Goal: Information Seeking & Learning: Learn about a topic

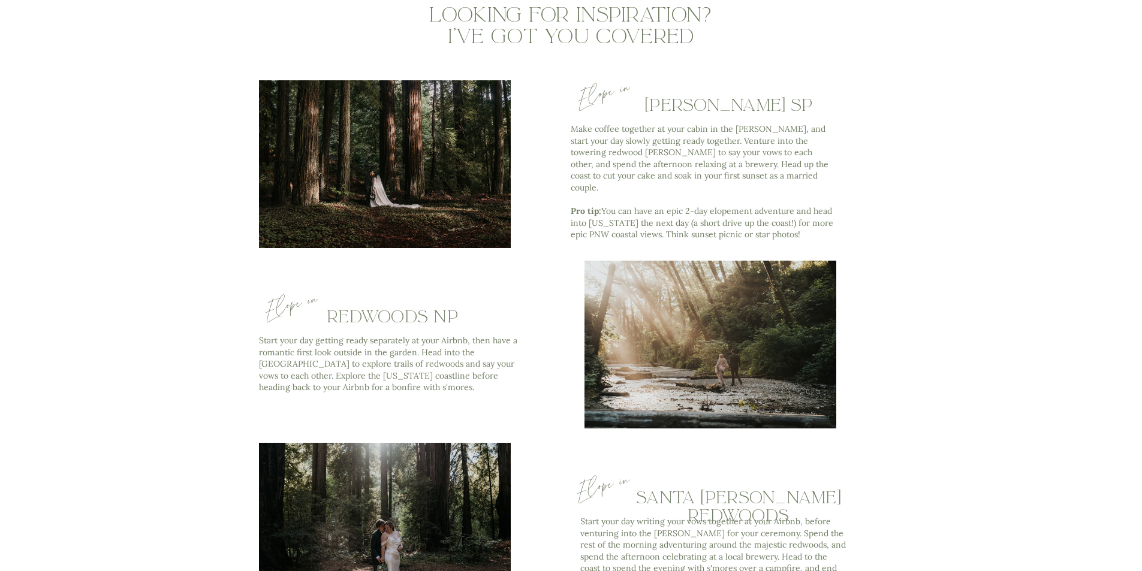
scroll to position [3416, 0]
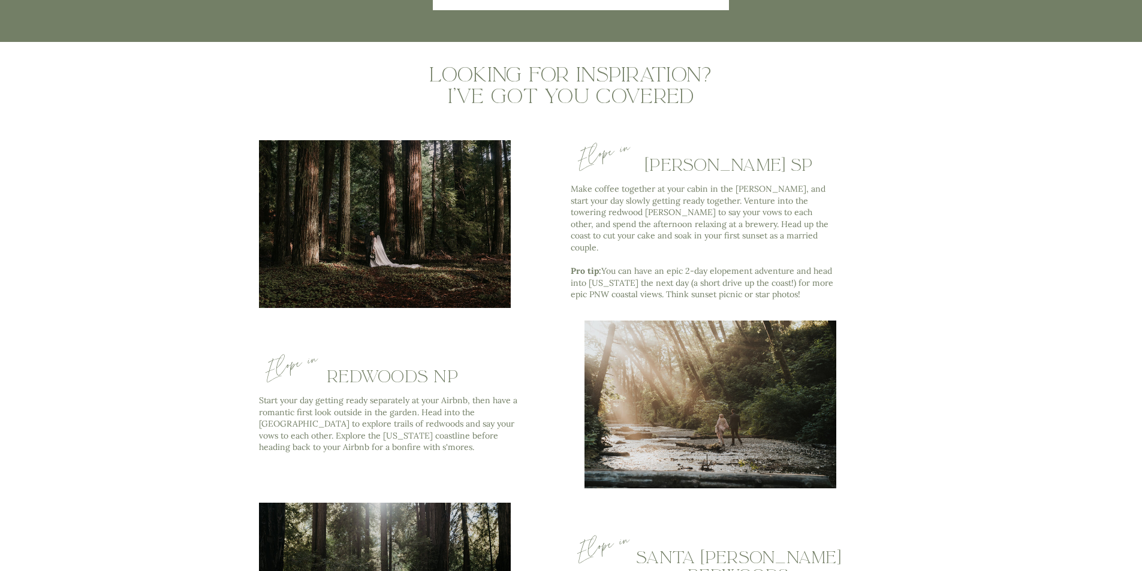
click at [432, 221] on div at bounding box center [385, 224] width 252 height 168
click at [699, 162] on h2 "Jedediah Smith SP" at bounding box center [728, 165] width 259 height 18
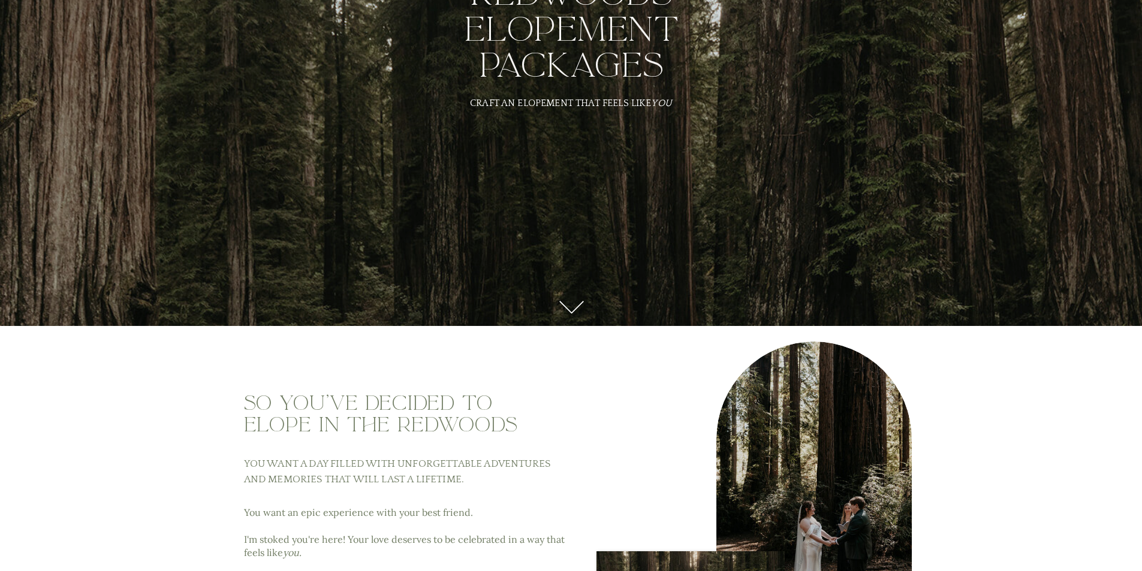
scroll to position [0, 0]
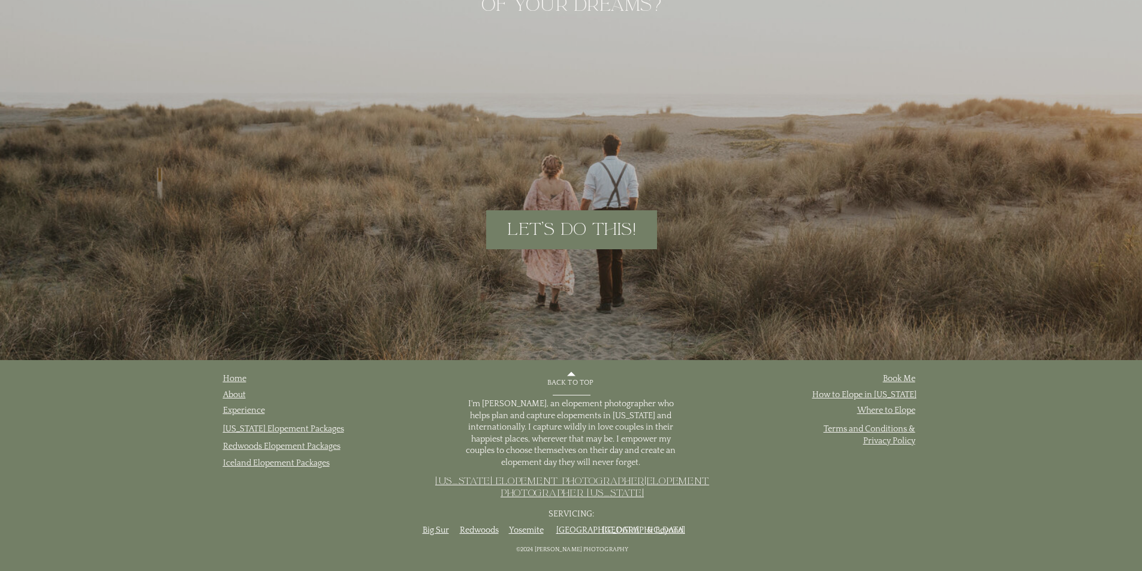
scroll to position [6089, 0]
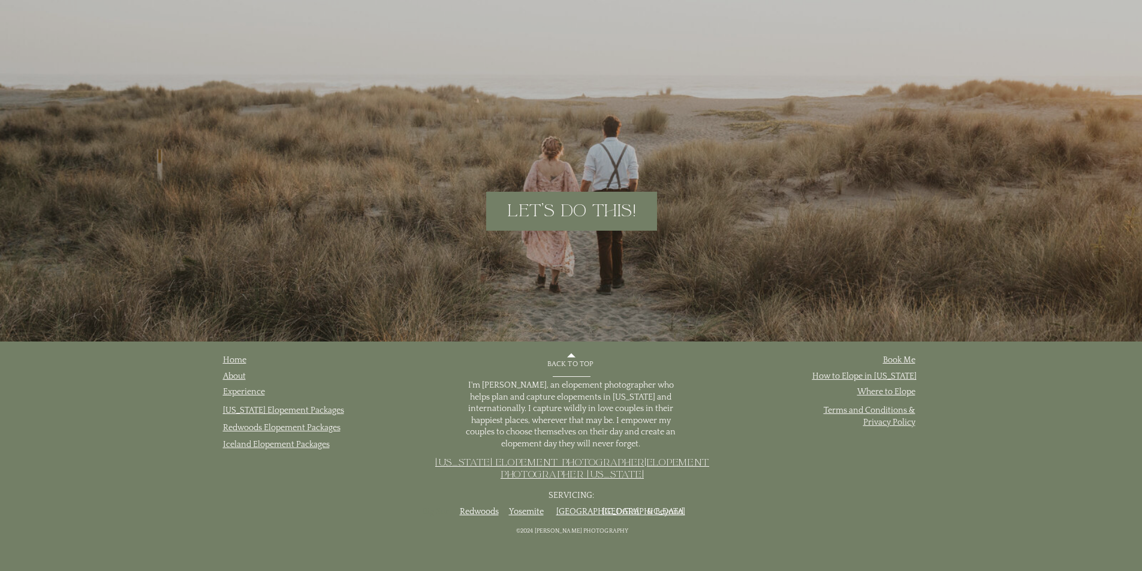
click at [432, 511] on link "Big Sur" at bounding box center [436, 512] width 26 height 10
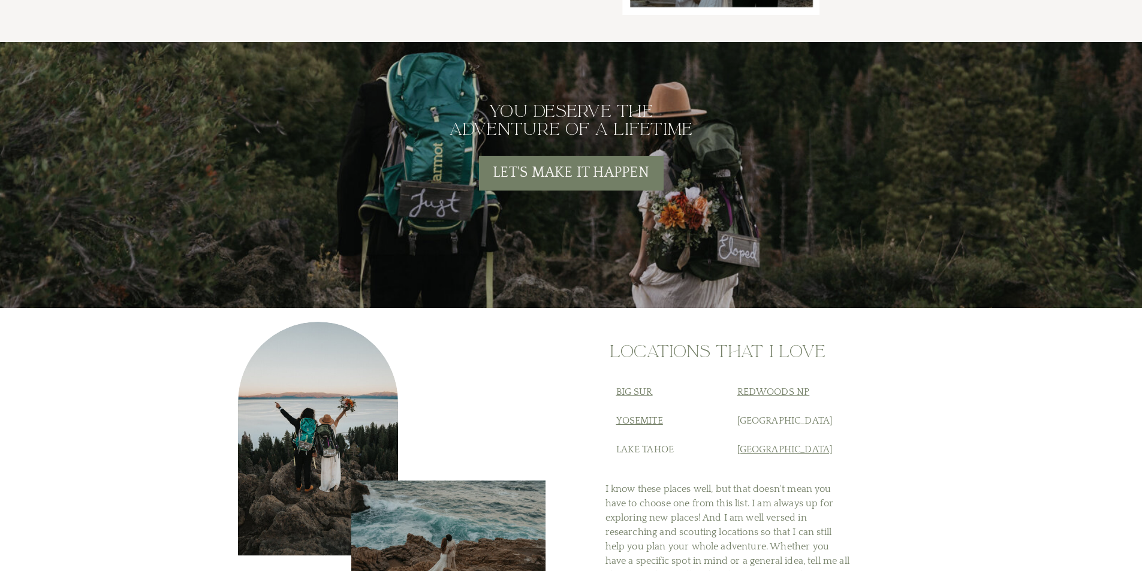
scroll to position [4591, 0]
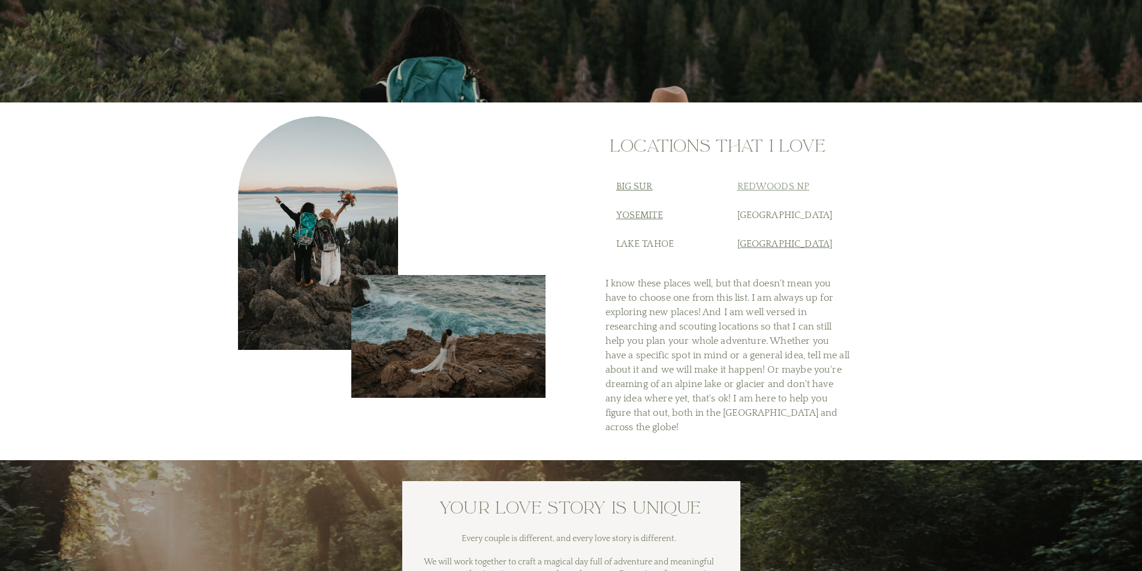
click at [779, 185] on link "Redwoods NP" at bounding box center [773, 186] width 73 height 11
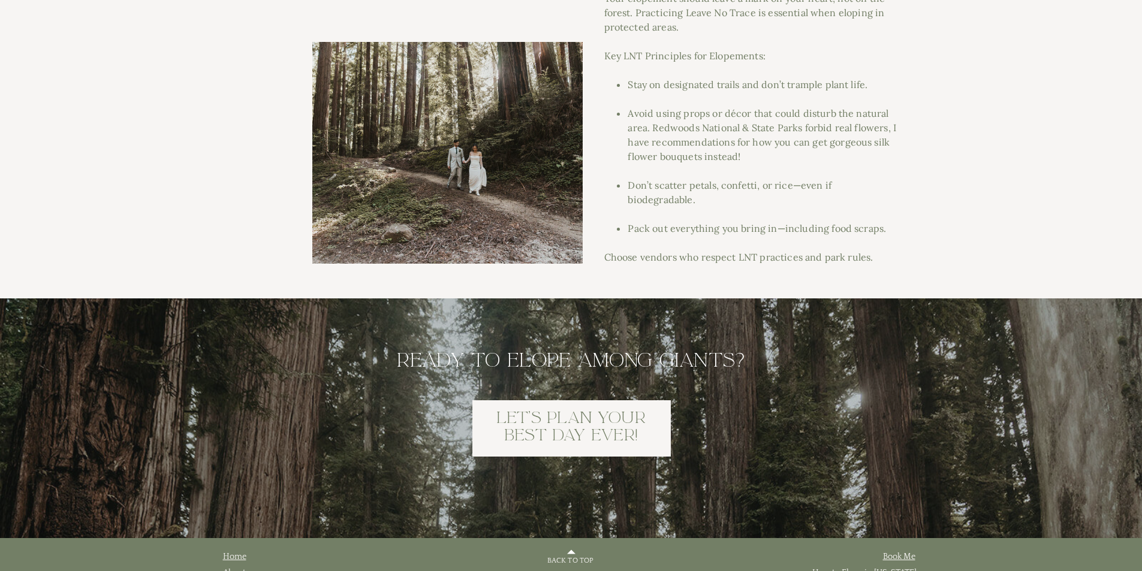
scroll to position [7498, 0]
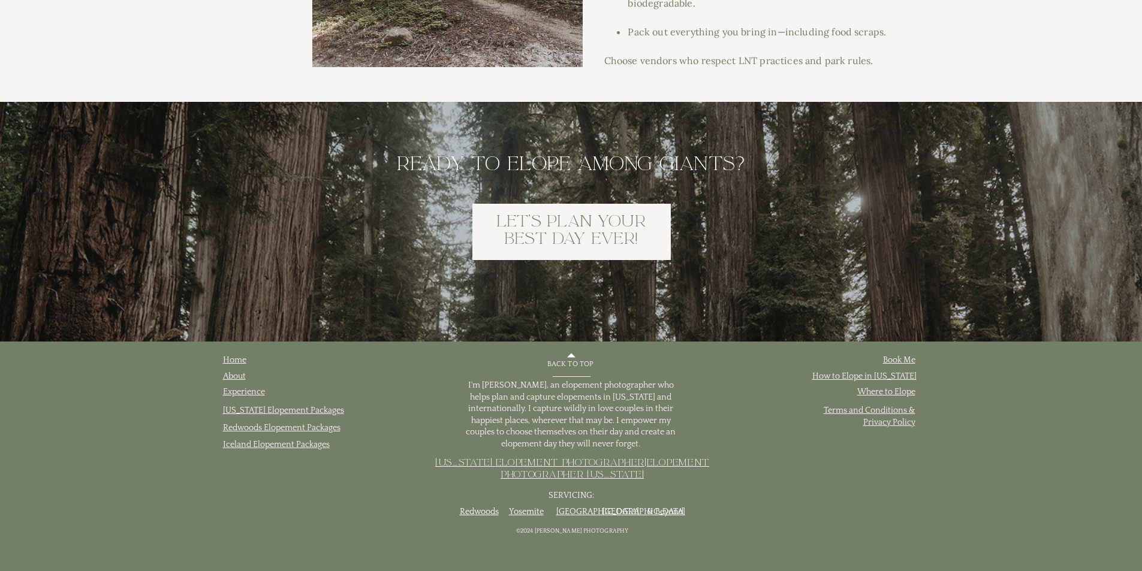
click at [435, 511] on link "Big Sur" at bounding box center [436, 512] width 26 height 10
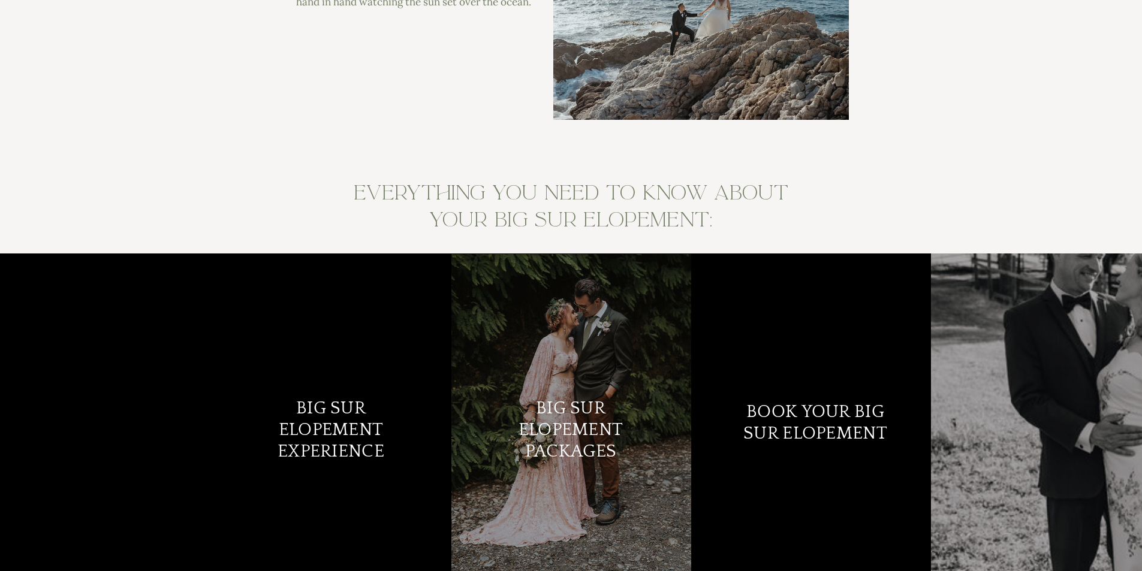
scroll to position [4750, 0]
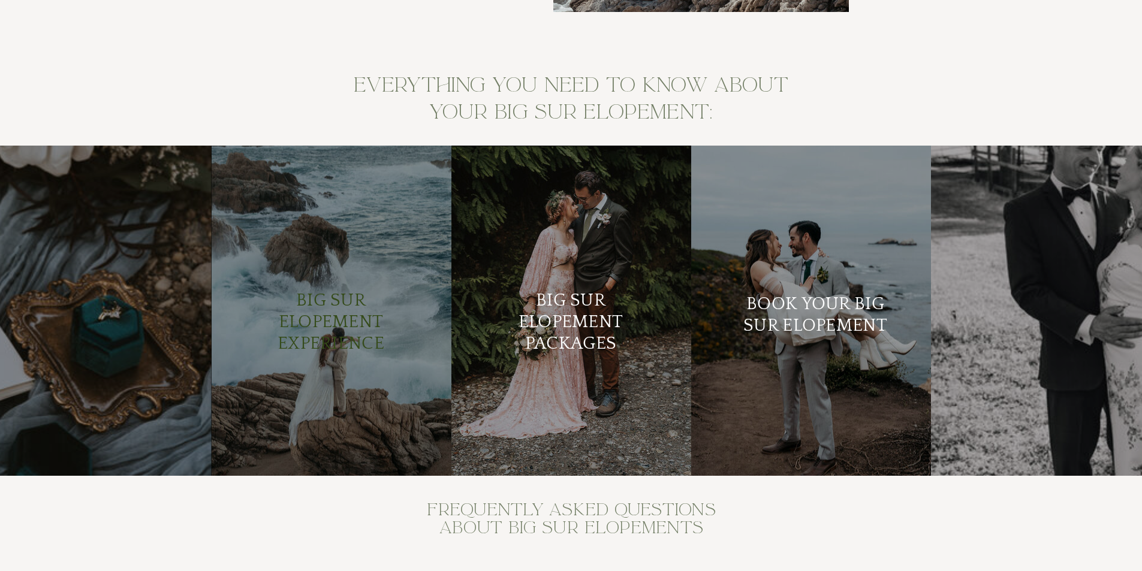
click at [339, 328] on h2 "Big Sur Elopement Experience" at bounding box center [331, 322] width 146 height 65
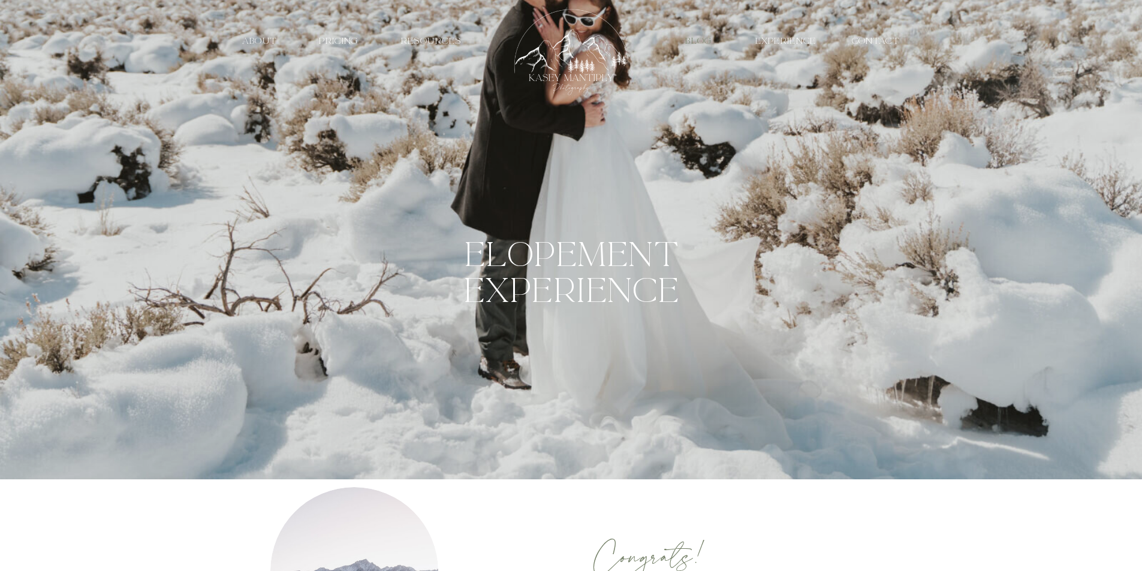
click at [700, 40] on nav "Blog" at bounding box center [698, 40] width 41 height 11
